Goal: Check status: Check status

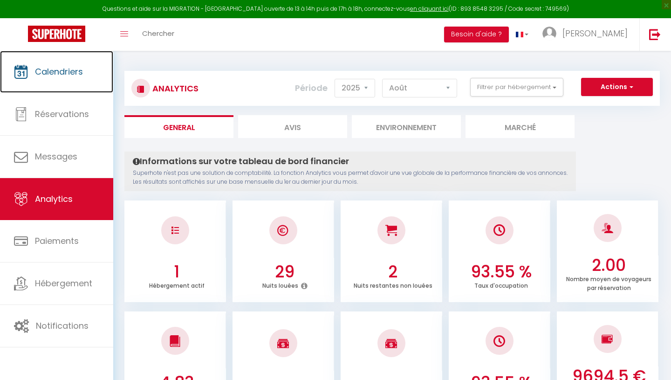
click at [82, 75] on span "Calendriers" at bounding box center [59, 72] width 48 height 12
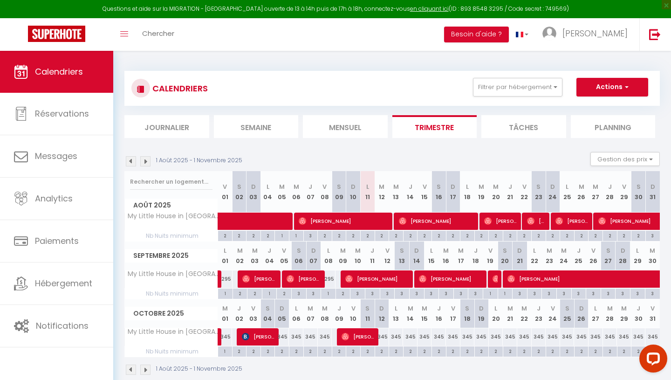
click at [132, 164] on img at bounding box center [131, 161] width 10 height 10
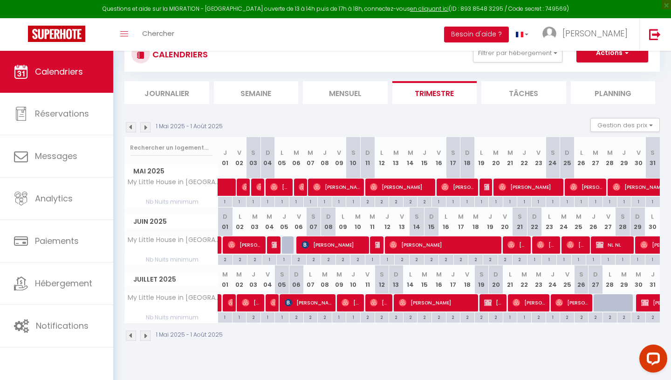
scroll to position [34, 0]
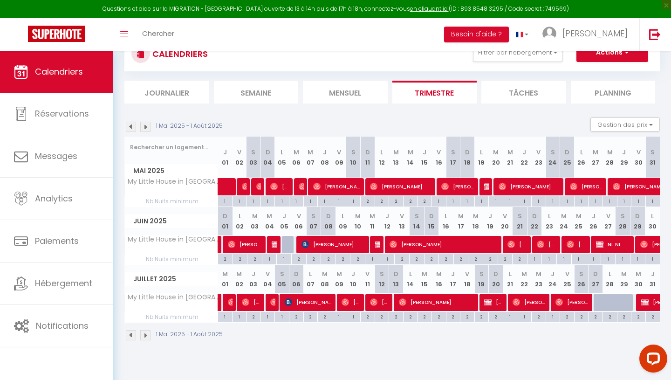
click at [132, 127] on img at bounding box center [131, 127] width 10 height 10
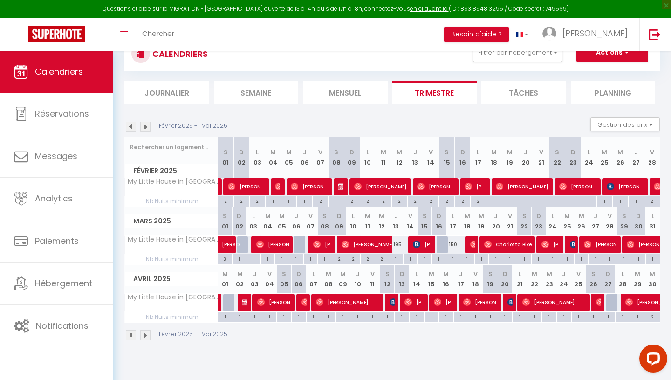
click at [132, 127] on img at bounding box center [131, 127] width 10 height 10
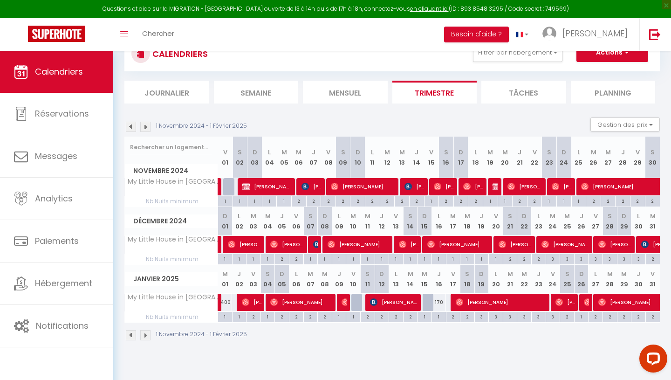
click at [146, 127] on img at bounding box center [145, 127] width 10 height 10
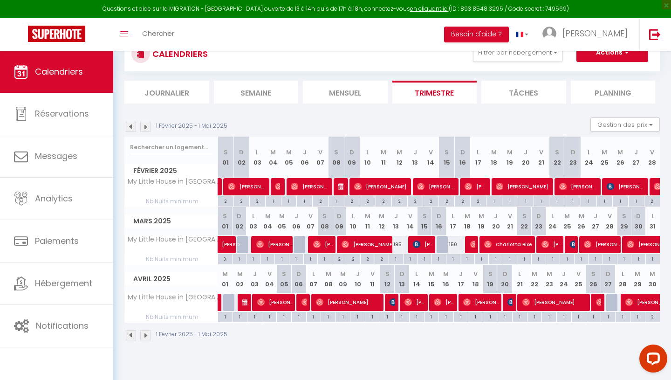
click at [146, 127] on img at bounding box center [145, 127] width 10 height 10
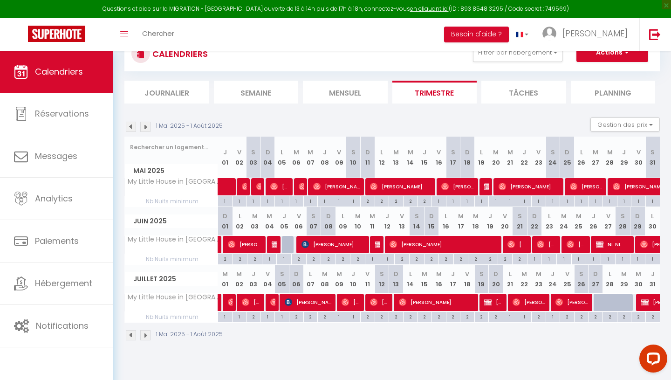
click at [146, 127] on img at bounding box center [145, 127] width 10 height 10
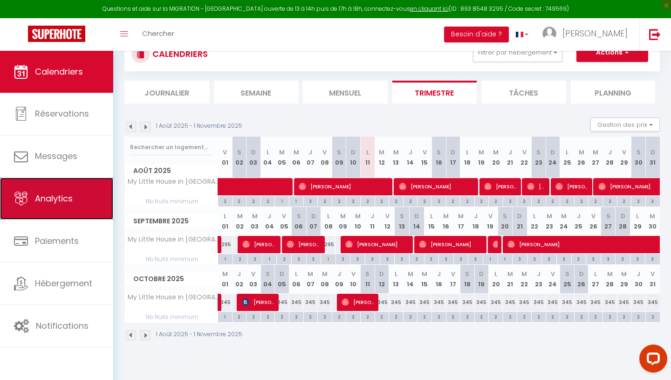
click at [71, 198] on span "Analytics" at bounding box center [54, 198] width 38 height 12
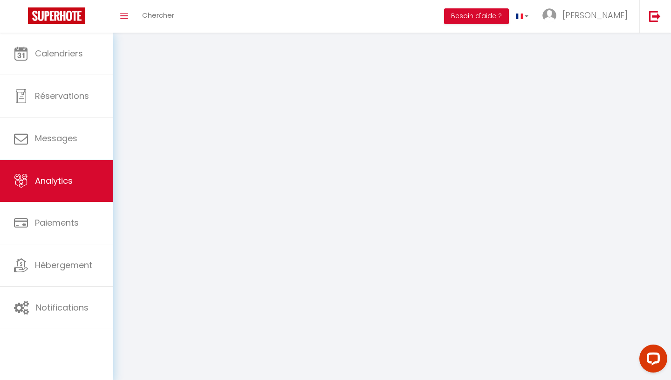
select select "2025"
select select "8"
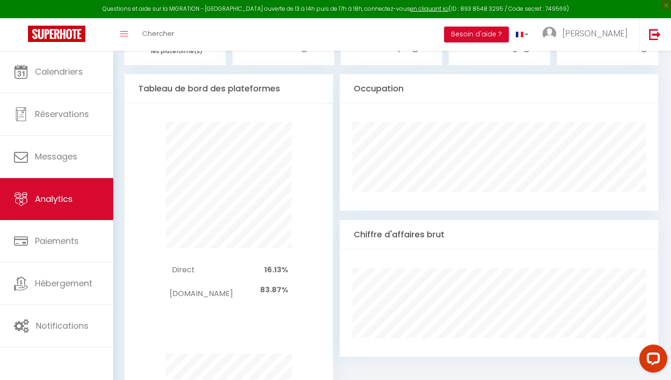
scroll to position [447, 0]
